Goal: Find specific page/section: Find specific page/section

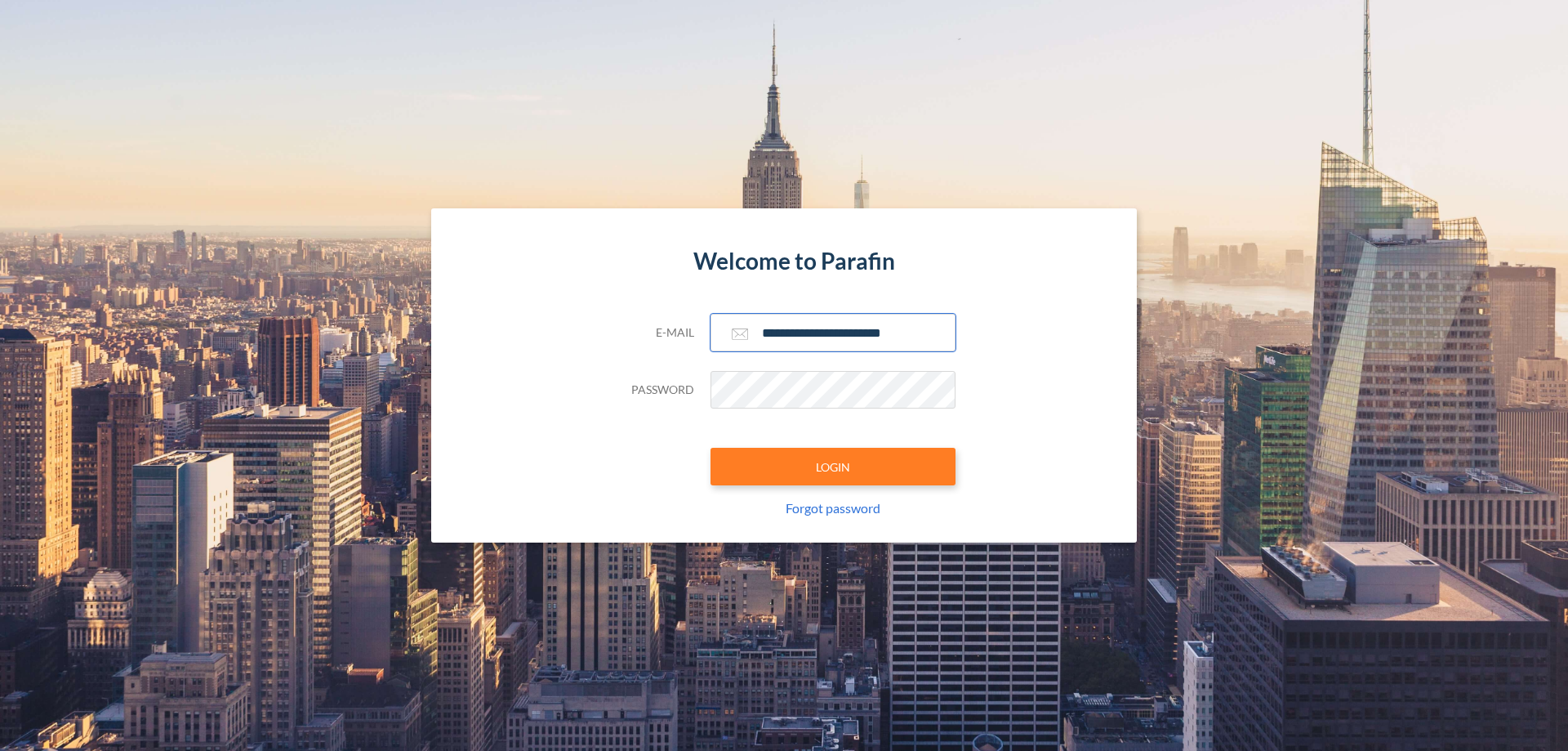
type input "**********"
click at [834, 466] on button "LOGIN" at bounding box center [834, 466] width 245 height 37
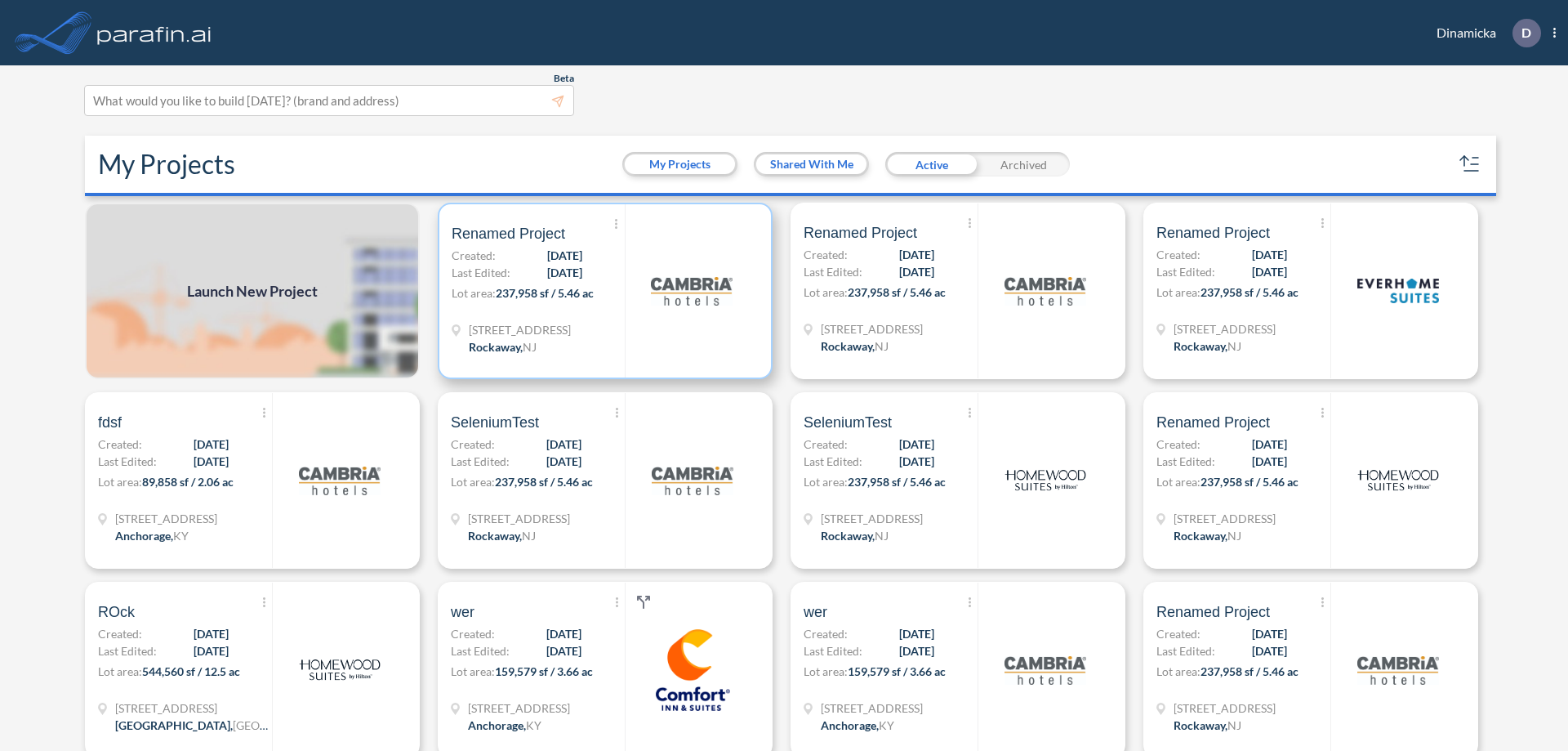
scroll to position [4, 0]
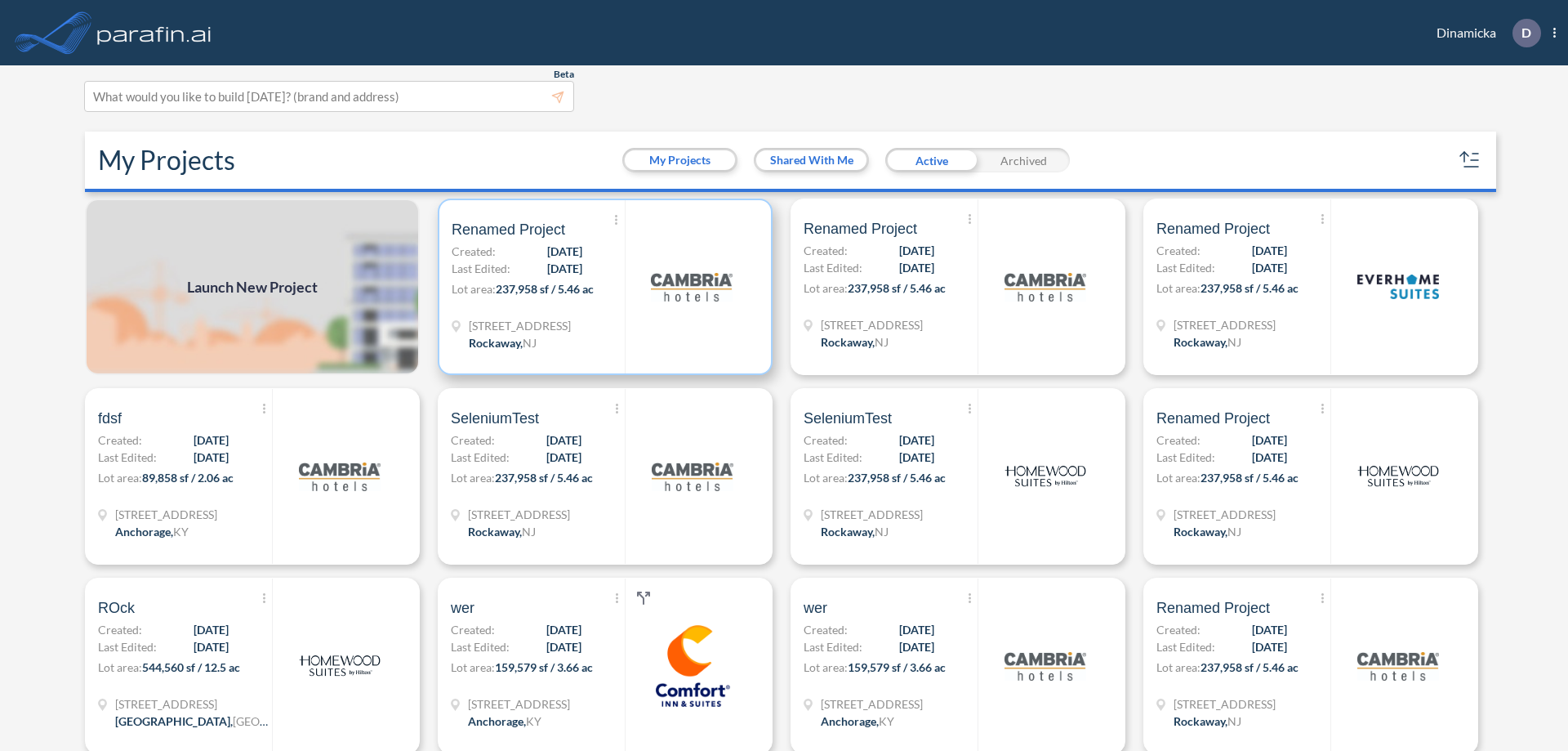
click at [602, 287] on p "Lot area: 237,958 sf / 5.46 ac" at bounding box center [538, 292] width 173 height 24
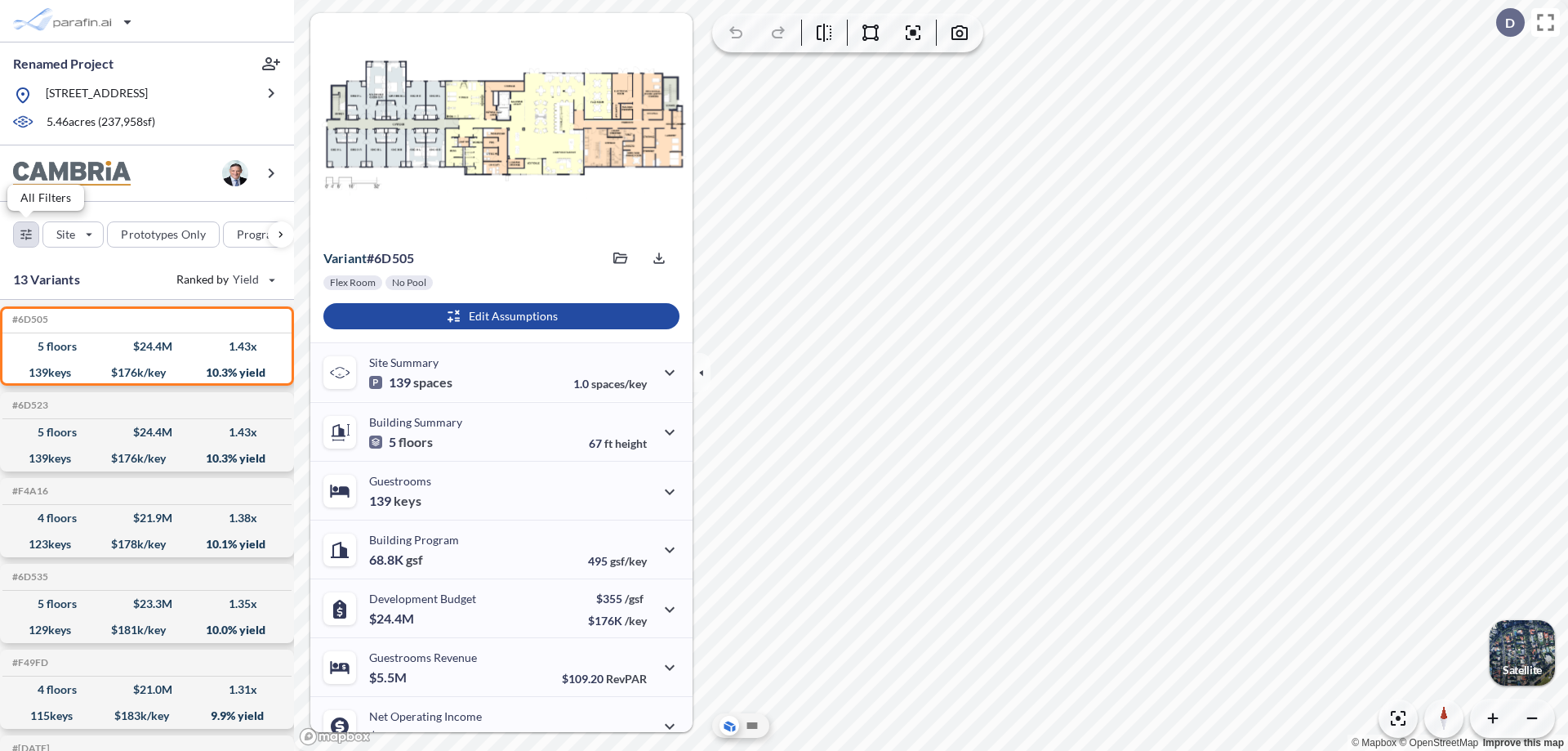
click at [27, 234] on div "button" at bounding box center [26, 234] width 25 height 25
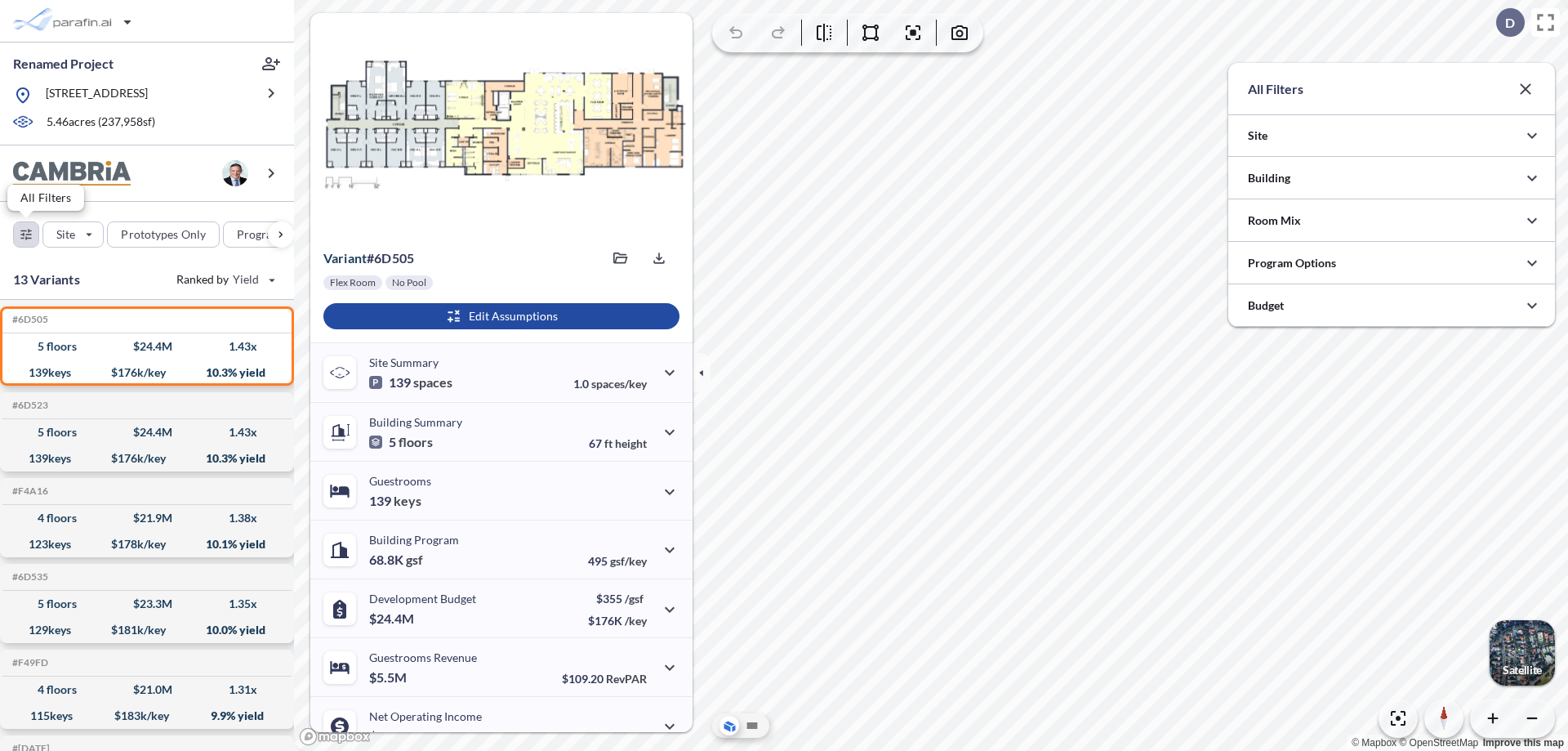
scroll to position [816724, 816515]
click at [1392, 263] on div at bounding box center [1391, 262] width 327 height 41
